Goal: Information Seeking & Learning: Learn about a topic

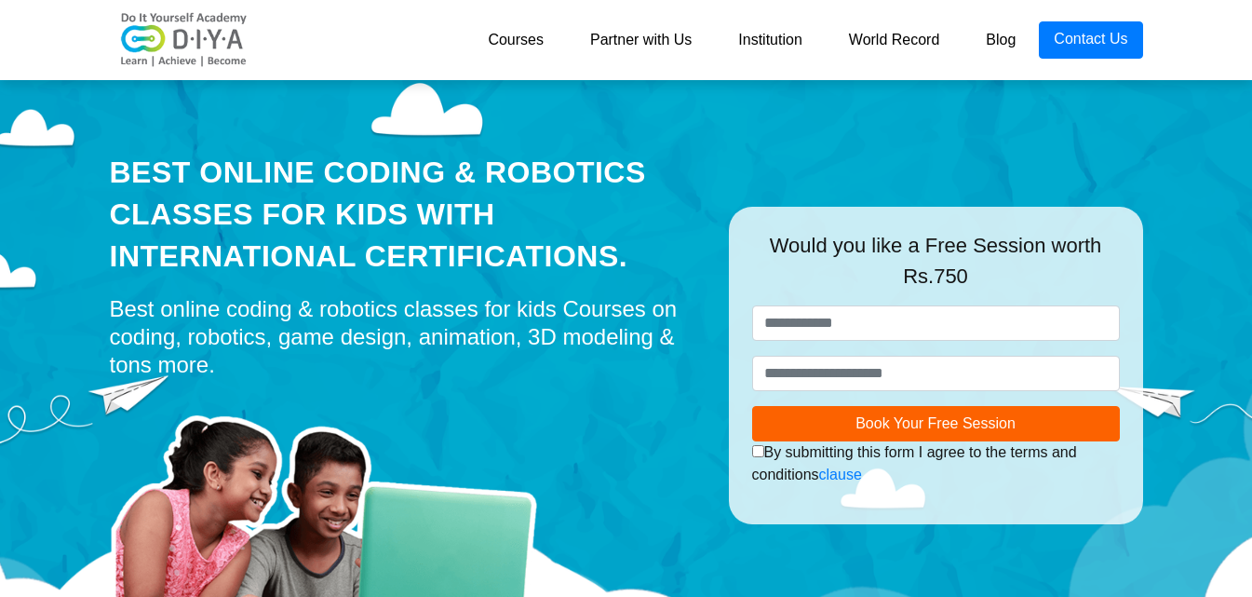
click at [490, 36] on link "Courses" at bounding box center [516, 39] width 102 height 37
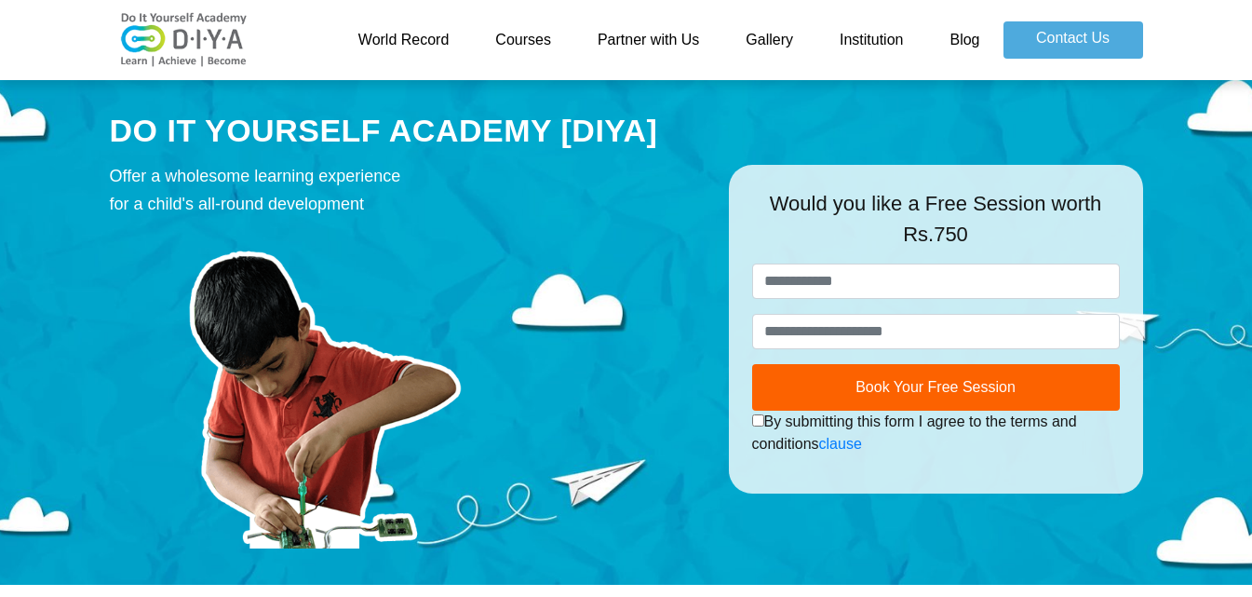
click at [545, 45] on link "Courses" at bounding box center [523, 39] width 102 height 37
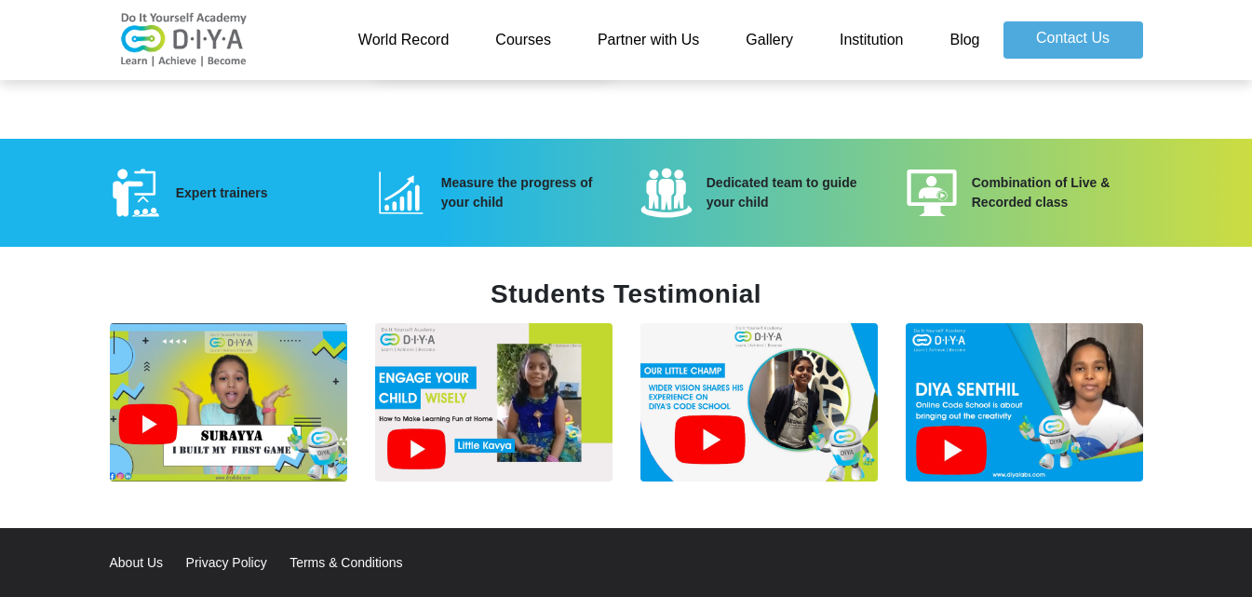
scroll to position [2601, 0]
